Goal: Navigation & Orientation: Find specific page/section

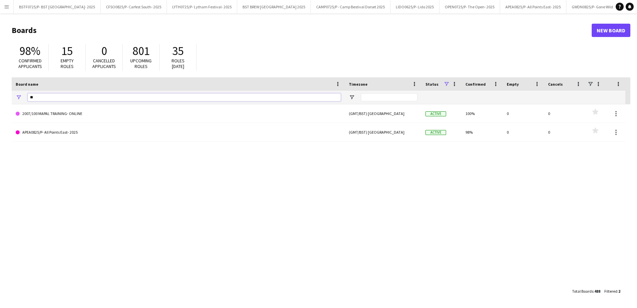
drag, startPoint x: 54, startPoint y: 100, endPoint x: 8, endPoint y: 97, distance: 45.4
click at [8, 97] on main "Boards New Board 98% Confirmed applicants 15 Empty roles 0 Cancelled applicants…" at bounding box center [318, 160] width 637 height 294
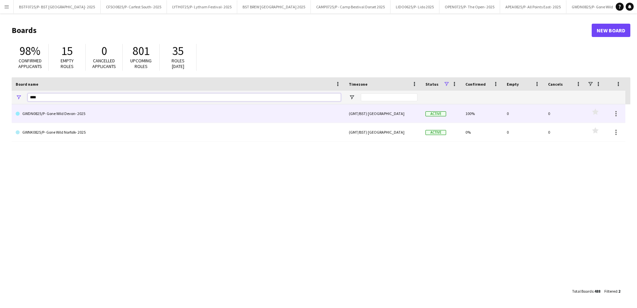
type input "****"
click at [99, 116] on link "GWDN0825/P- Gone Wild Devon- 2025" at bounding box center [178, 113] width 325 height 19
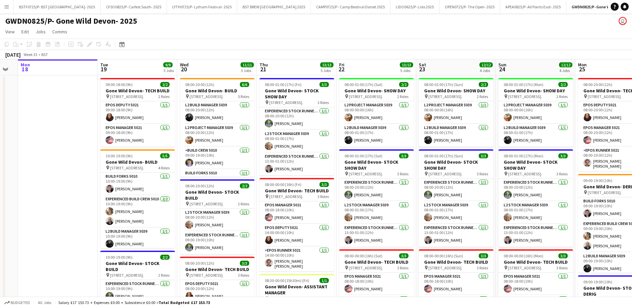
scroll to position [0, 221]
drag, startPoint x: 245, startPoint y: 64, endPoint x: 183, endPoint y: 64, distance: 61.9
click at [183, 64] on app-calendar-viewport "Fri 15 Sat 16 Sun 17 Mon 18 Tue 19 9/9 3 Jobs Wed 20 11/11 3 Jobs Thu 21 13/13 …" at bounding box center [316, 291] width 632 height 464
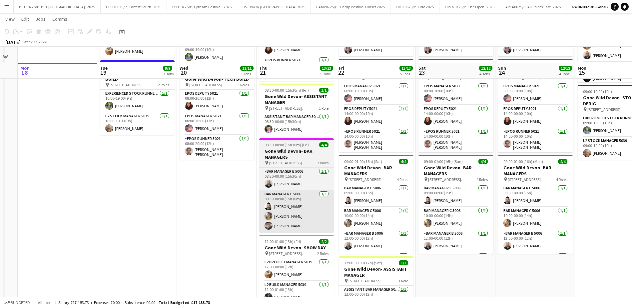
scroll to position [226, 0]
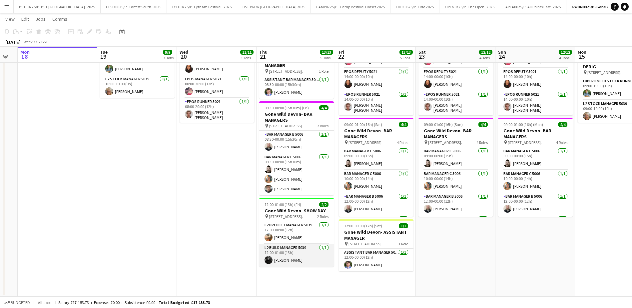
click at [275, 256] on app-card-role "L2 Build Manager 5039 [DATE] 12:00-01:00 (13h) [PERSON_NAME]" at bounding box center [296, 255] width 75 height 23
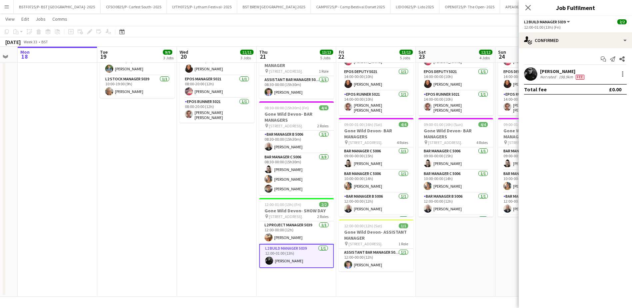
click at [6, 6] on app-icon "Menu" at bounding box center [6, 6] width 5 height 5
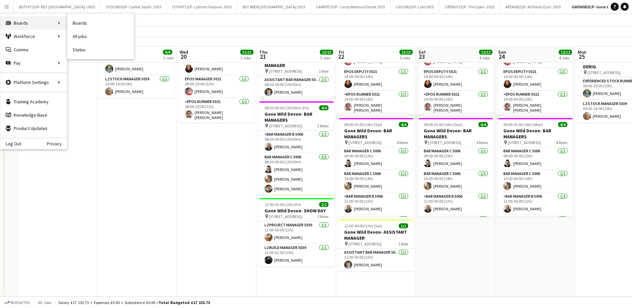
click at [38, 27] on div "Boards Boards" at bounding box center [33, 22] width 67 height 13
click at [80, 23] on link "Boards" at bounding box center [100, 22] width 67 height 13
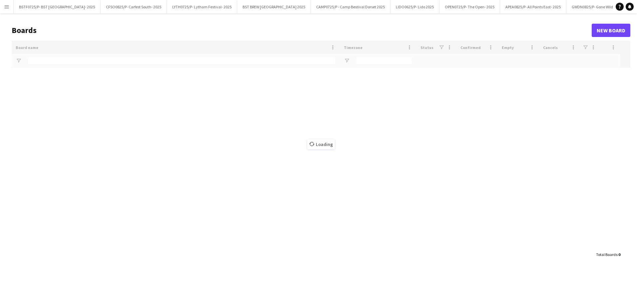
type input "****"
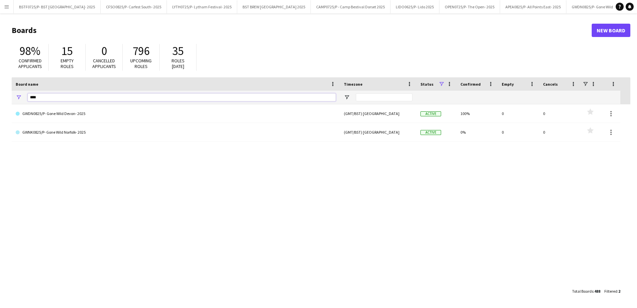
drag, startPoint x: 40, startPoint y: 96, endPoint x: 7, endPoint y: 96, distance: 33.0
click at [8, 96] on main "Boards New Board 98% Confirmed applicants 15 Empty roles 0 Cancelled applicants…" at bounding box center [318, 160] width 637 height 294
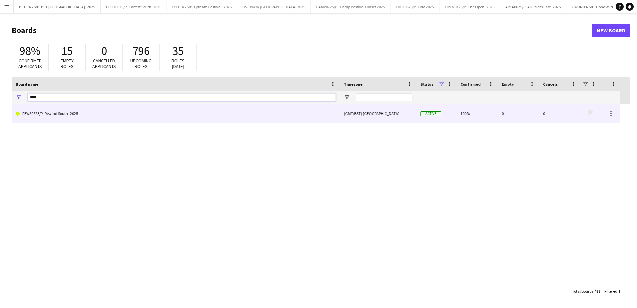
type input "****"
click at [99, 113] on link "REWS0825/P- Rewind South- 2025" at bounding box center [176, 113] width 320 height 19
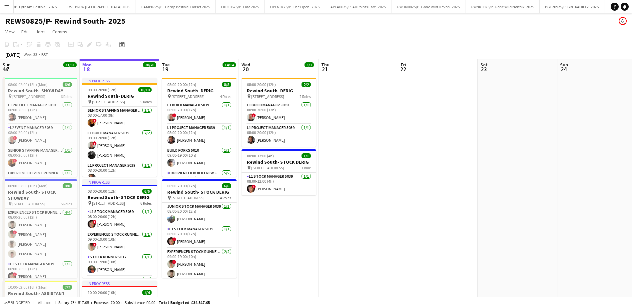
scroll to position [0, 192]
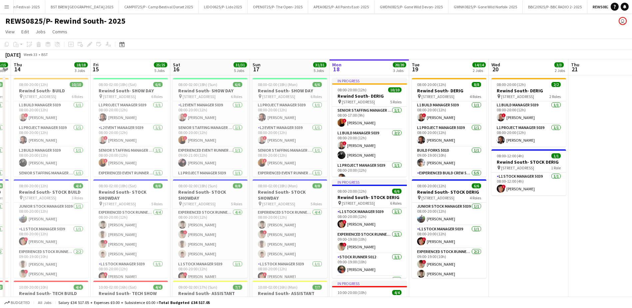
drag, startPoint x: 290, startPoint y: 269, endPoint x: 453, endPoint y: 245, distance: 165.2
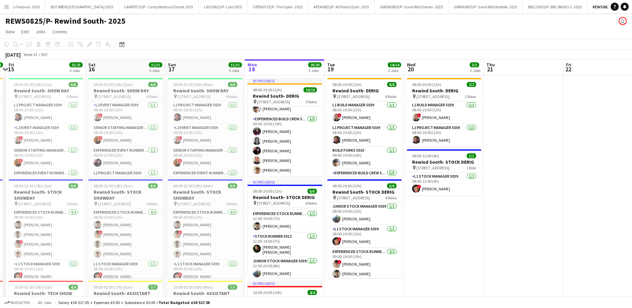
scroll to position [0, 218]
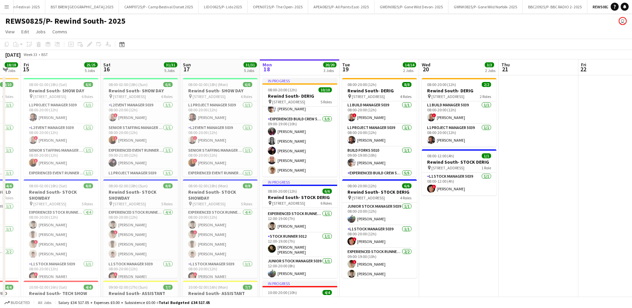
drag, startPoint x: 430, startPoint y: 239, endPoint x: 445, endPoint y: 240, distance: 15.0
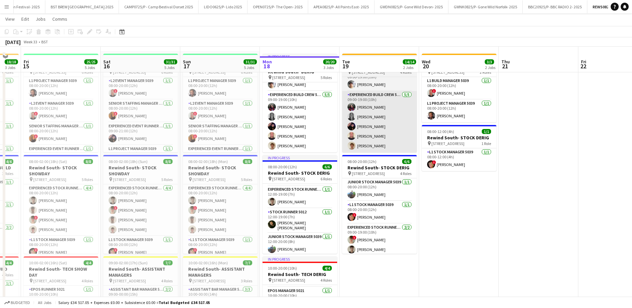
scroll to position [33, 0]
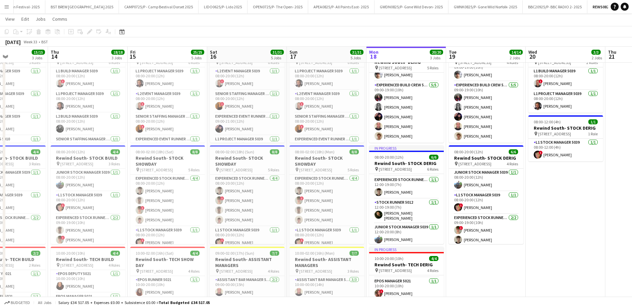
drag, startPoint x: 48, startPoint y: 56, endPoint x: 569, endPoint y: 28, distance: 521.9
click at [569, 28] on app-calendar "Copy Paste Paste Ctrl+V Paste with crew Ctrl+Shift+V Paste linked Job [GEOGRAPH…" at bounding box center [316, 277] width 632 height 568
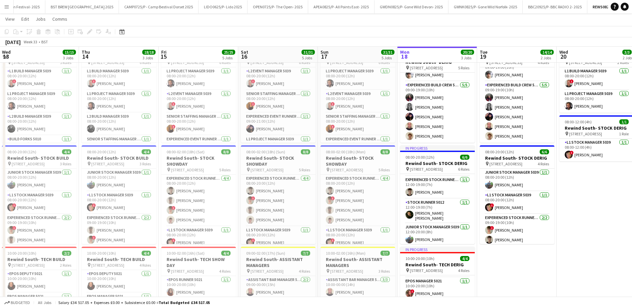
drag, startPoint x: 104, startPoint y: 53, endPoint x: 192, endPoint y: 31, distance: 90.5
click at [213, 33] on app-calendar "Copy Paste Paste Ctrl+V Paste with crew Ctrl+Shift+V Paste linked Job [GEOGRAPH…" at bounding box center [316, 277] width 632 height 568
click at [6, 9] on app-icon "Menu" at bounding box center [6, 6] width 5 height 5
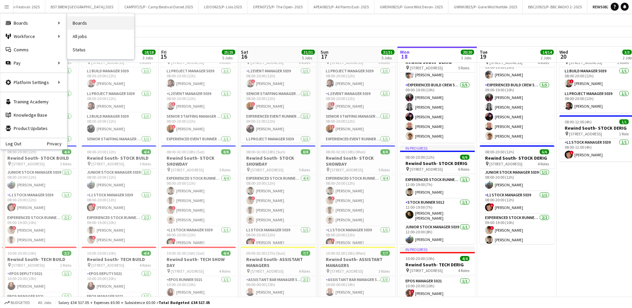
click at [74, 21] on link "Boards" at bounding box center [100, 22] width 67 height 13
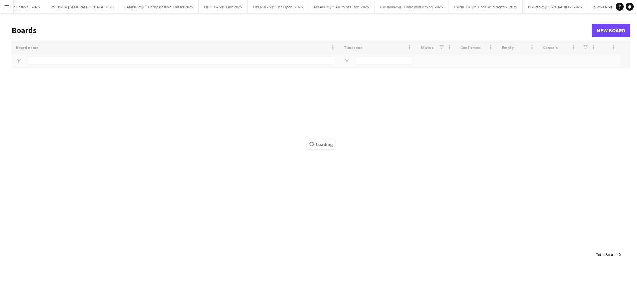
type input "****"
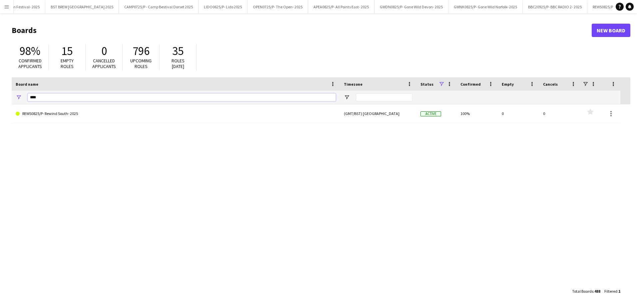
drag, startPoint x: 46, startPoint y: 95, endPoint x: 4, endPoint y: 100, distance: 43.0
click at [5, 101] on main "Boards New Board 98% Confirmed applicants 15 Empty roles 0 Cancelled applicants…" at bounding box center [318, 160] width 637 height 294
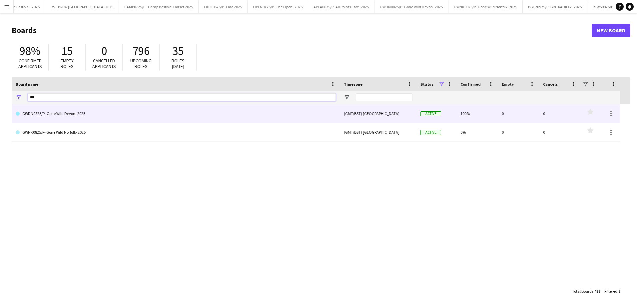
type input "***"
click at [72, 120] on link "GWDN0825/P- Gone Wild Devon- 2025" at bounding box center [176, 113] width 320 height 19
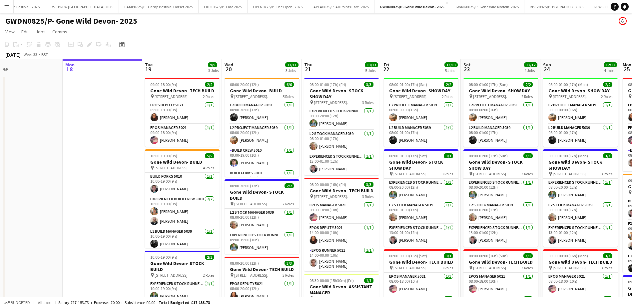
scroll to position [0, 189]
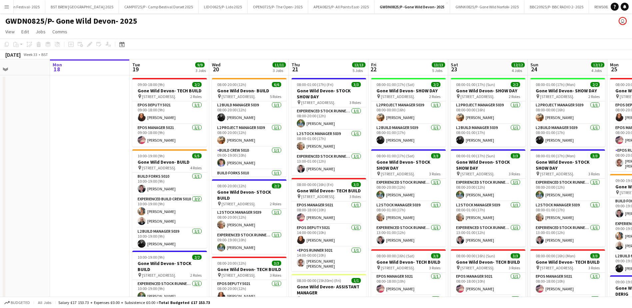
drag, startPoint x: 108, startPoint y: 169, endPoint x: 88, endPoint y: 169, distance: 20.3
click at [88, 169] on app-calendar-viewport "Fri 15 Sat 16 Sun 17 Mon 18 Tue 19 9/9 3 Jobs Wed 20 11/11 3 Jobs Thu 21 13/13 …" at bounding box center [316, 291] width 632 height 464
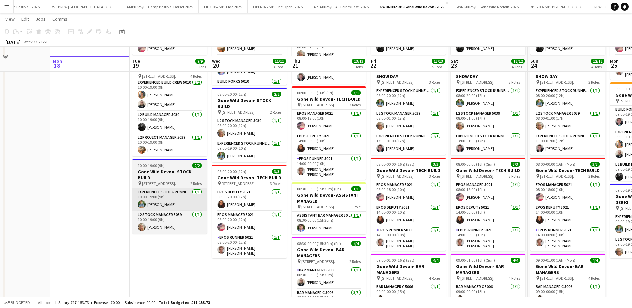
scroll to position [100, 0]
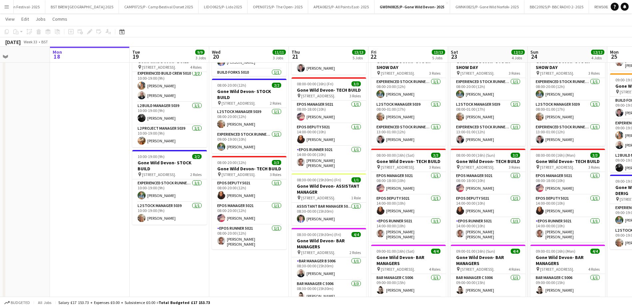
click at [7, 4] on app-icon "Menu" at bounding box center [6, 6] width 5 height 5
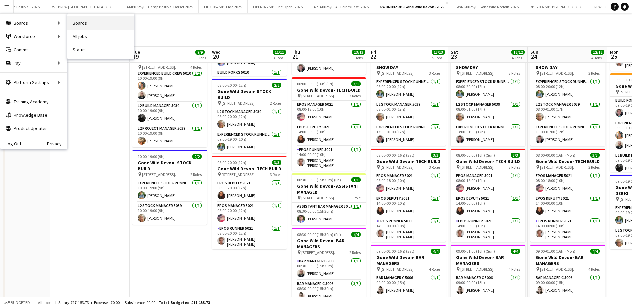
click at [84, 23] on link "Boards" at bounding box center [100, 22] width 67 height 13
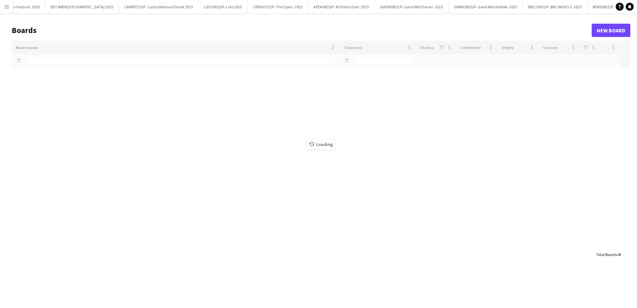
type input "***"
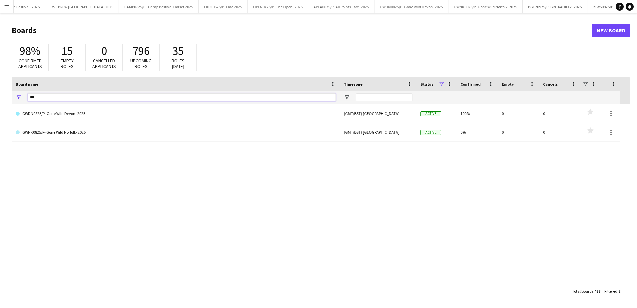
drag, startPoint x: 43, startPoint y: 97, endPoint x: -1, endPoint y: 97, distance: 44.6
click at [0, 97] on html "Menu Boards Boards Boards All jobs Status Workforce Workforce My Workforce Recr…" at bounding box center [318, 154] width 637 height 308
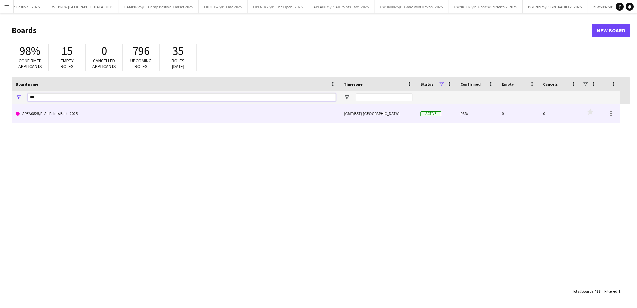
type input "***"
click at [120, 113] on link "APEA0825/P- All Points East- 2025" at bounding box center [176, 113] width 320 height 19
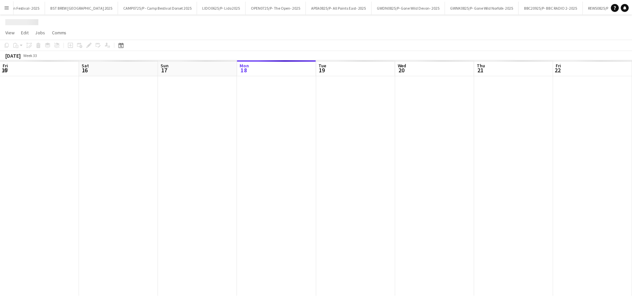
scroll to position [0, 159]
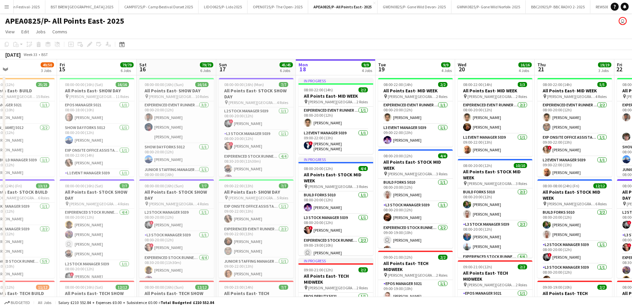
drag, startPoint x: 173, startPoint y: 71, endPoint x: 387, endPoint y: 70, distance: 214.1
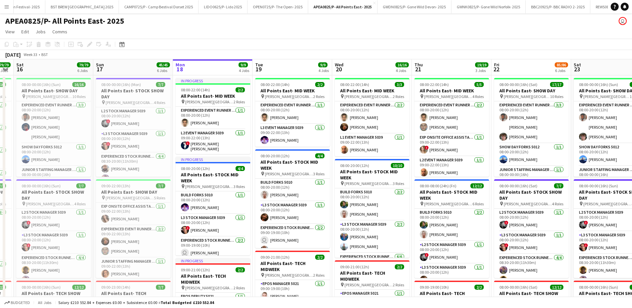
scroll to position [0, 234]
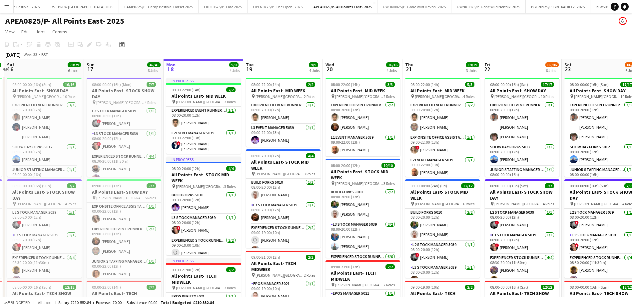
drag, startPoint x: 216, startPoint y: 69, endPoint x: 85, endPoint y: 75, distance: 132.0
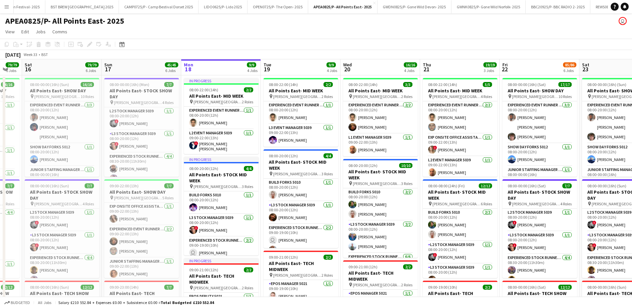
scroll to position [0, 227]
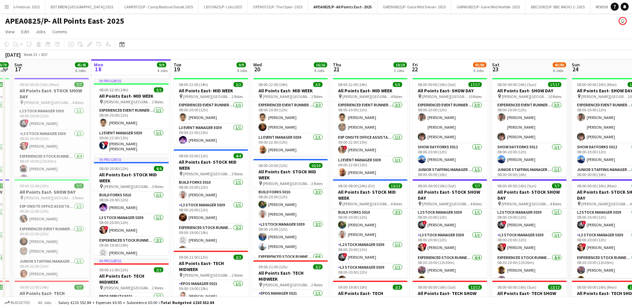
drag, startPoint x: 296, startPoint y: 69, endPoint x: 223, endPoint y: 66, distance: 72.3
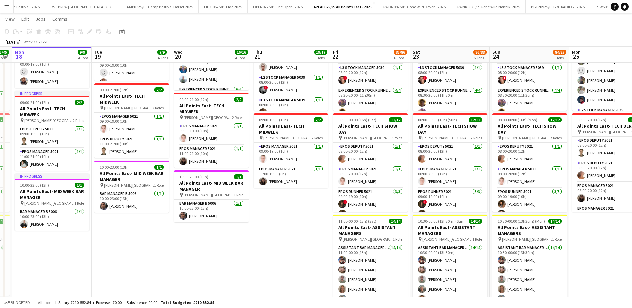
scroll to position [0, 236]
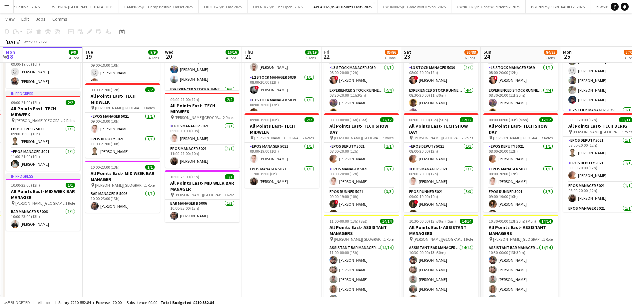
drag, startPoint x: 217, startPoint y: 259, endPoint x: 129, endPoint y: 260, distance: 88.2
click at [129, 260] on app-calendar-viewport "Fri 15 79/79 6 Jobs Sat 16 79/79 6 Jobs Sun 17 45/45 6 Jobs Mon 18 9/9 4 Jobs T…" at bounding box center [316, 193] width 632 height 669
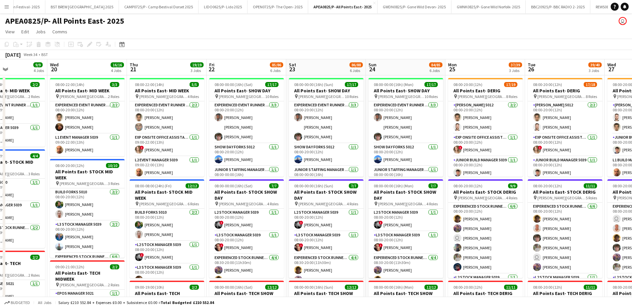
scroll to position [0, 195]
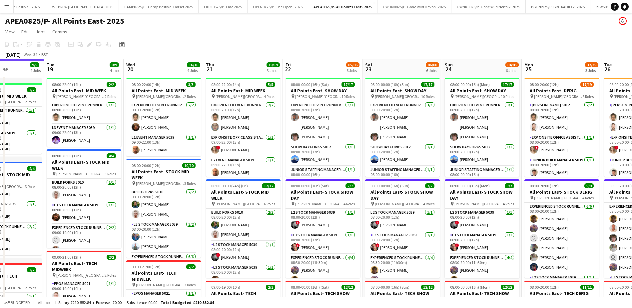
drag, startPoint x: 291, startPoint y: 74, endPoint x: 251, endPoint y: 74, distance: 39.6
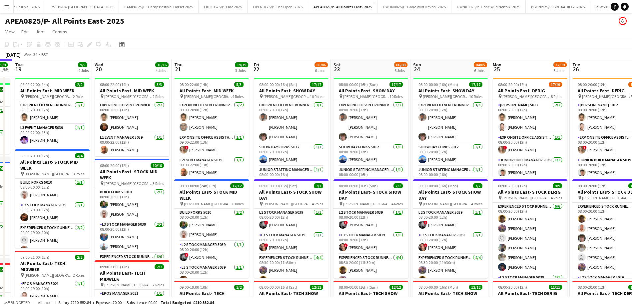
scroll to position [0, 191]
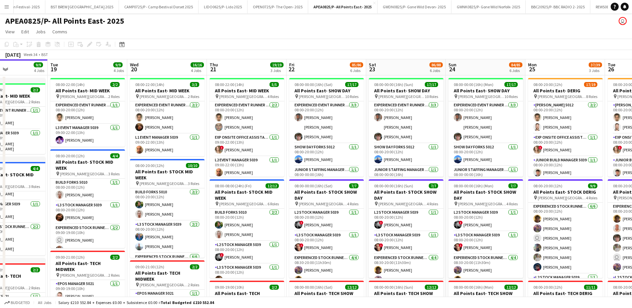
drag, startPoint x: 330, startPoint y: 72, endPoint x: 254, endPoint y: 65, distance: 76.0
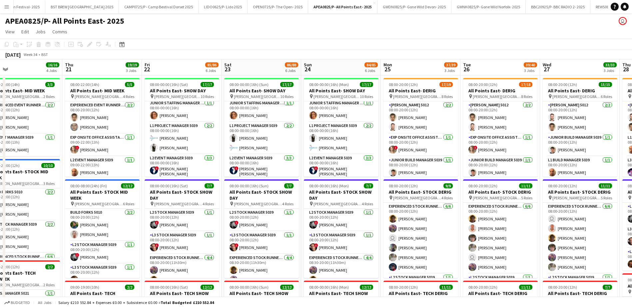
scroll to position [0, 159]
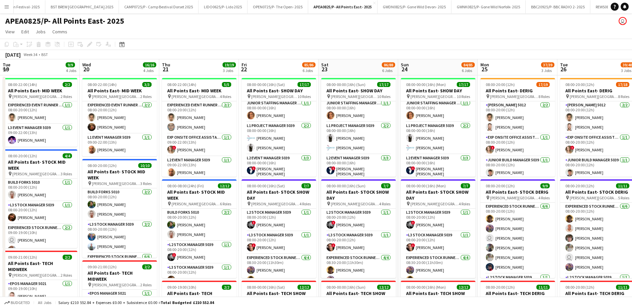
drag, startPoint x: 473, startPoint y: 69, endPoint x: 638, endPoint y: 75, distance: 164.6
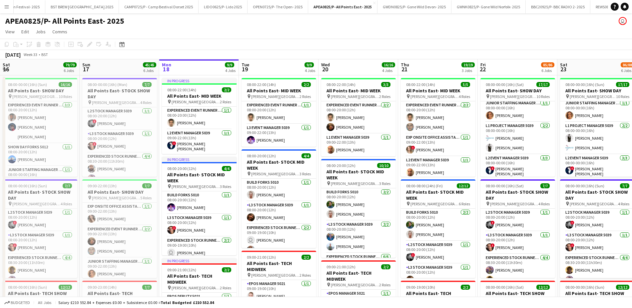
drag, startPoint x: 284, startPoint y: 74, endPoint x: 511, endPoint y: 67, distance: 227.2
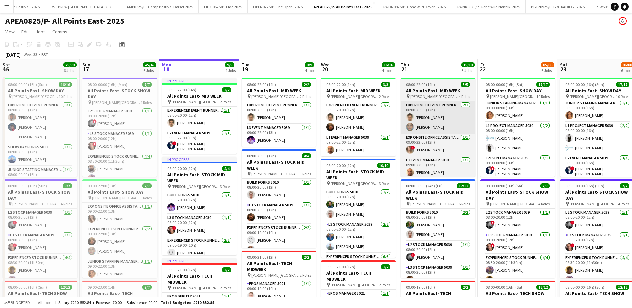
scroll to position [0, 171]
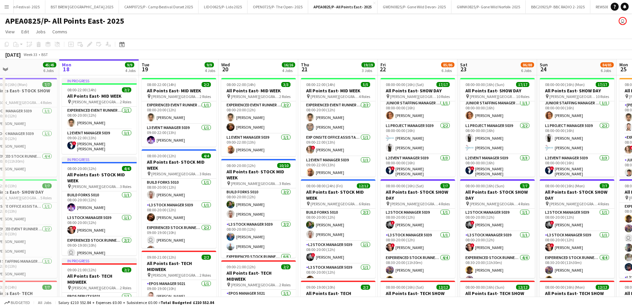
drag, startPoint x: 248, startPoint y: 71, endPoint x: 143, endPoint y: 71, distance: 104.9
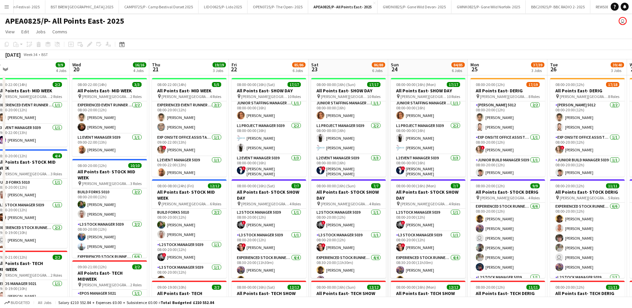
scroll to position [0, 199]
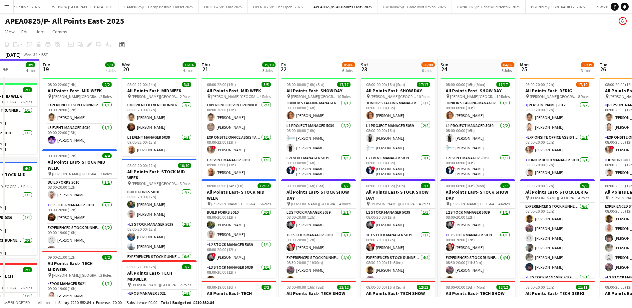
drag, startPoint x: 281, startPoint y: 69, endPoint x: 199, endPoint y: 68, distance: 82.6
